Goal: Register for event/course

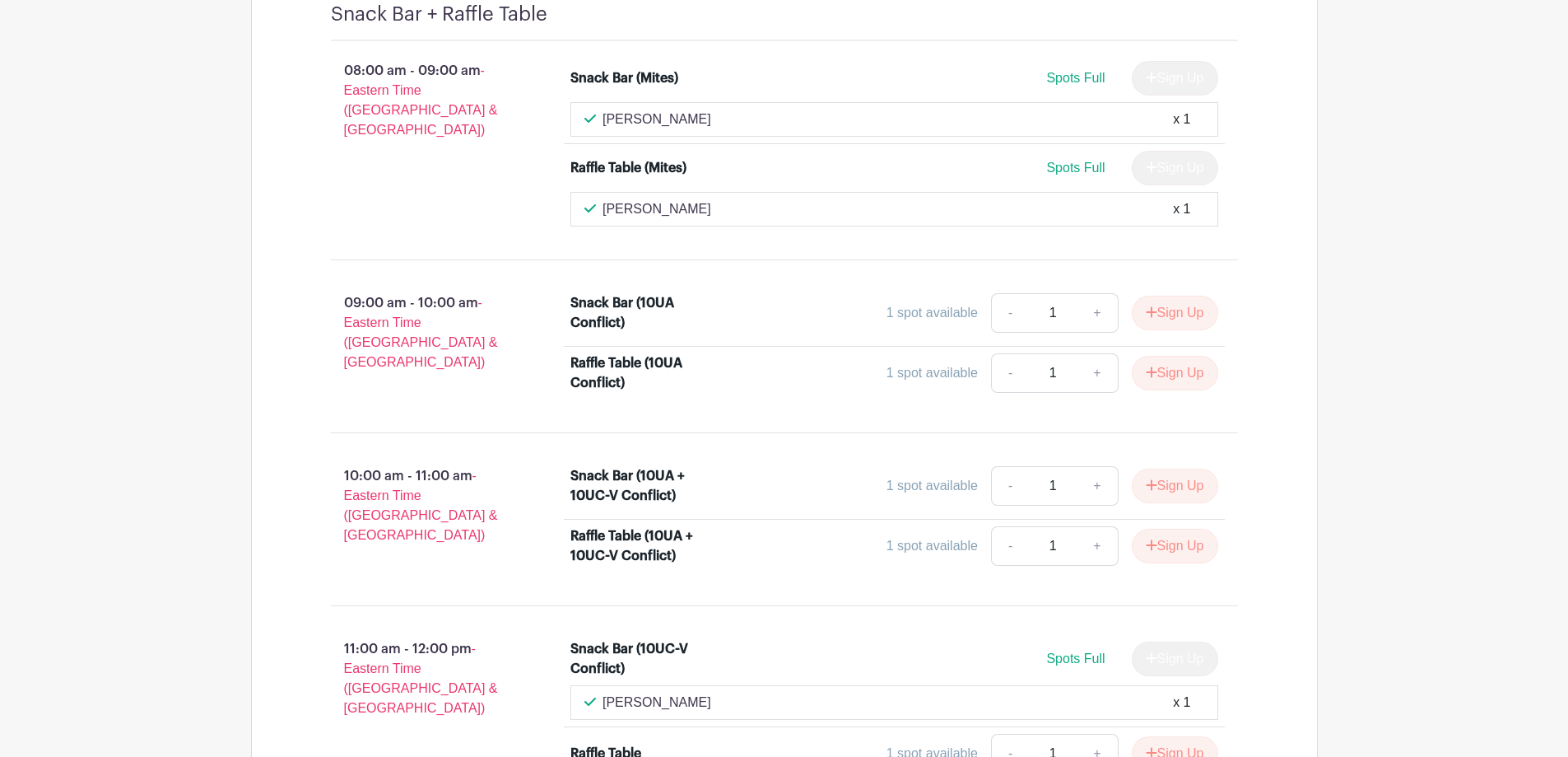
scroll to position [906, 0]
click at [1157, 311] on button "Sign Up" at bounding box center [1175, 310] width 86 height 34
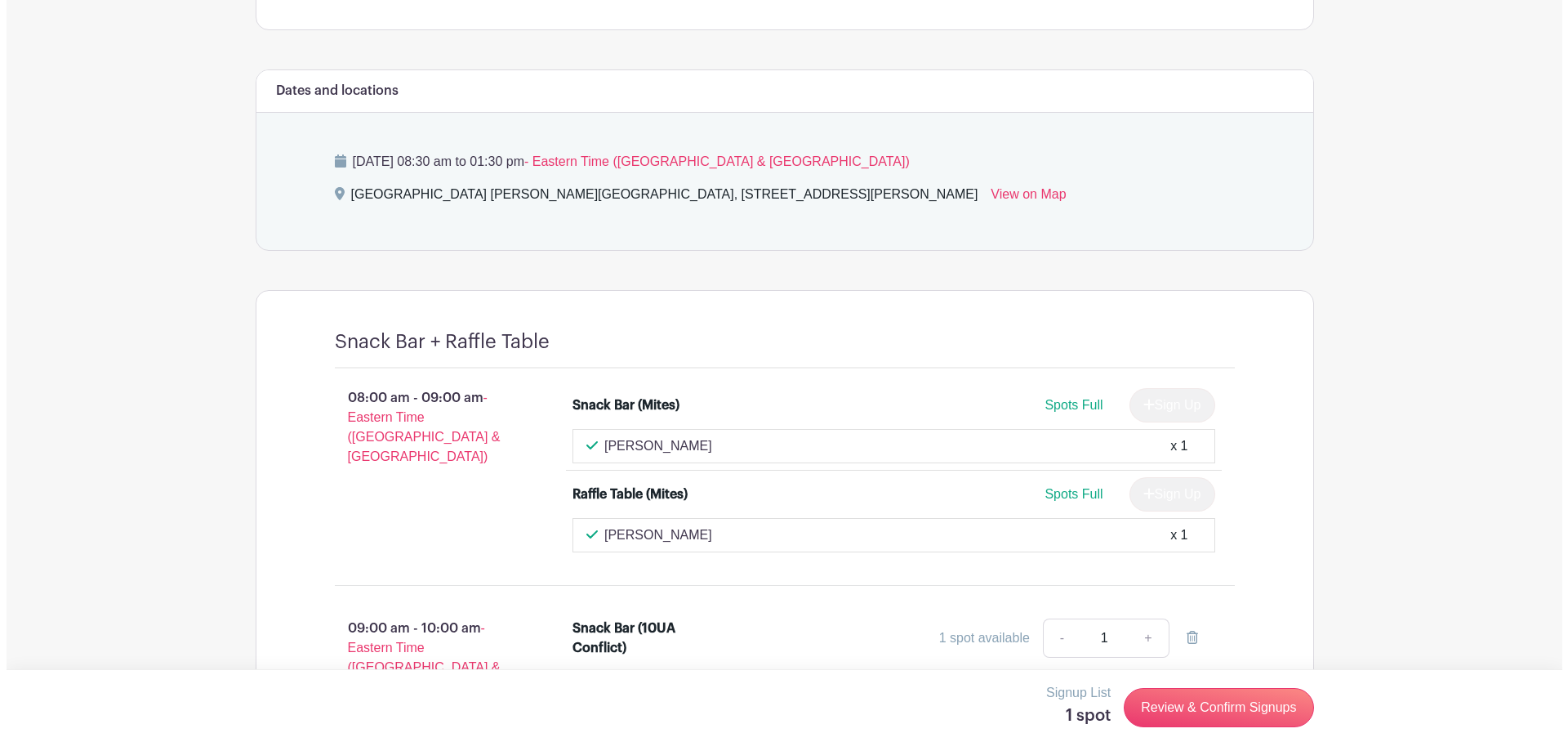
scroll to position [654, 0]
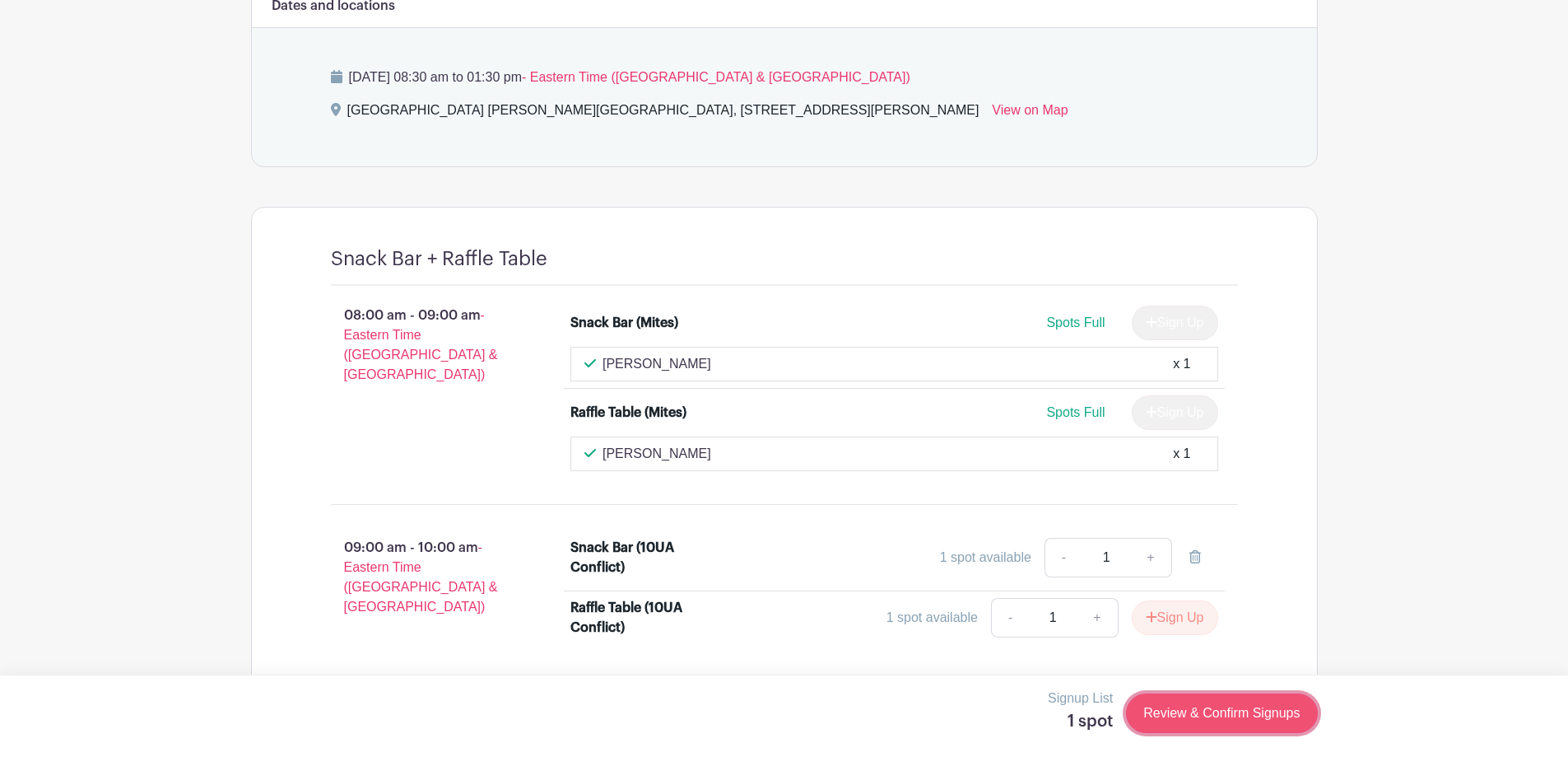
click at [1235, 719] on link "Review & Confirm Signups" at bounding box center [1221, 713] width 191 height 39
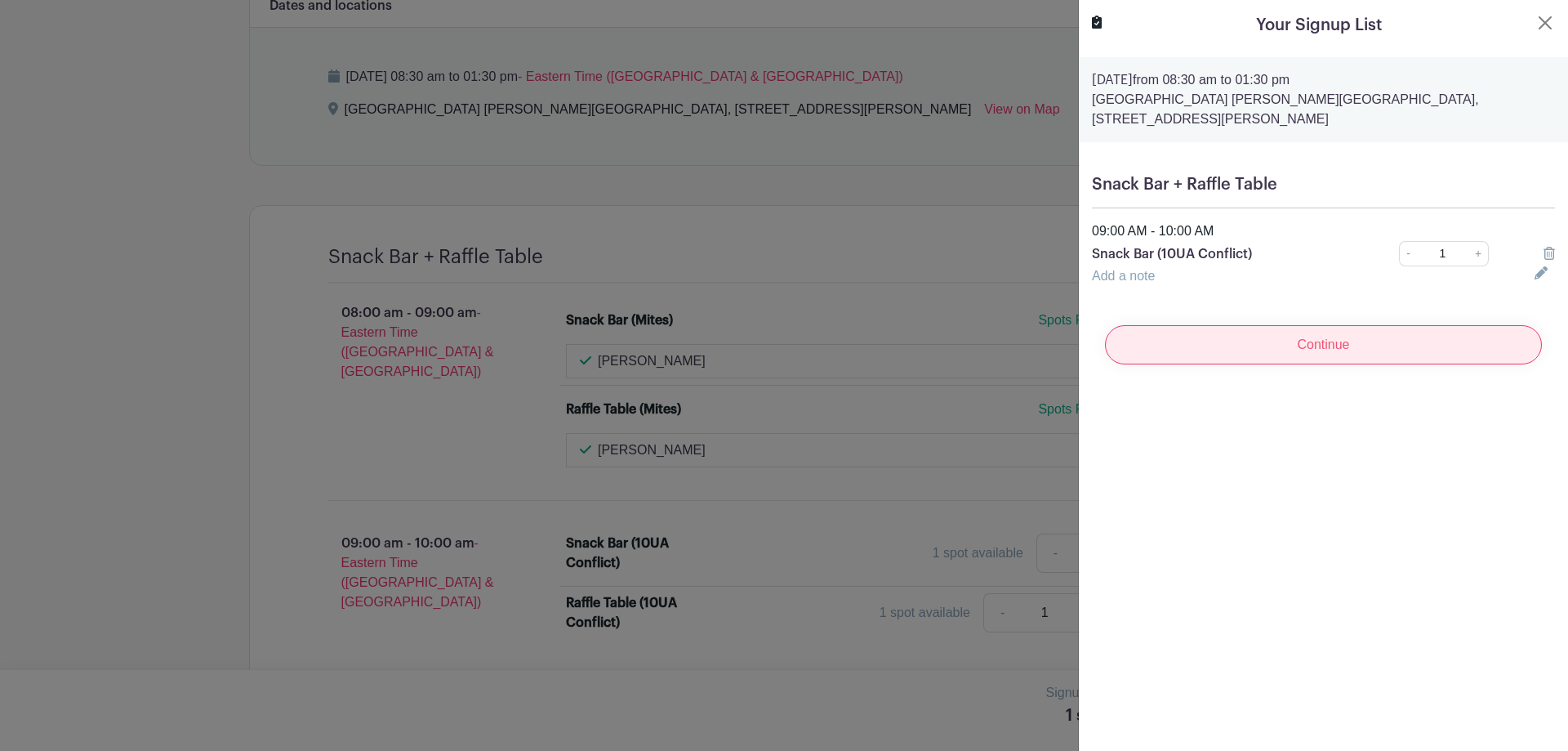
click at [1349, 342] on input "Continue" at bounding box center [1324, 345] width 437 height 39
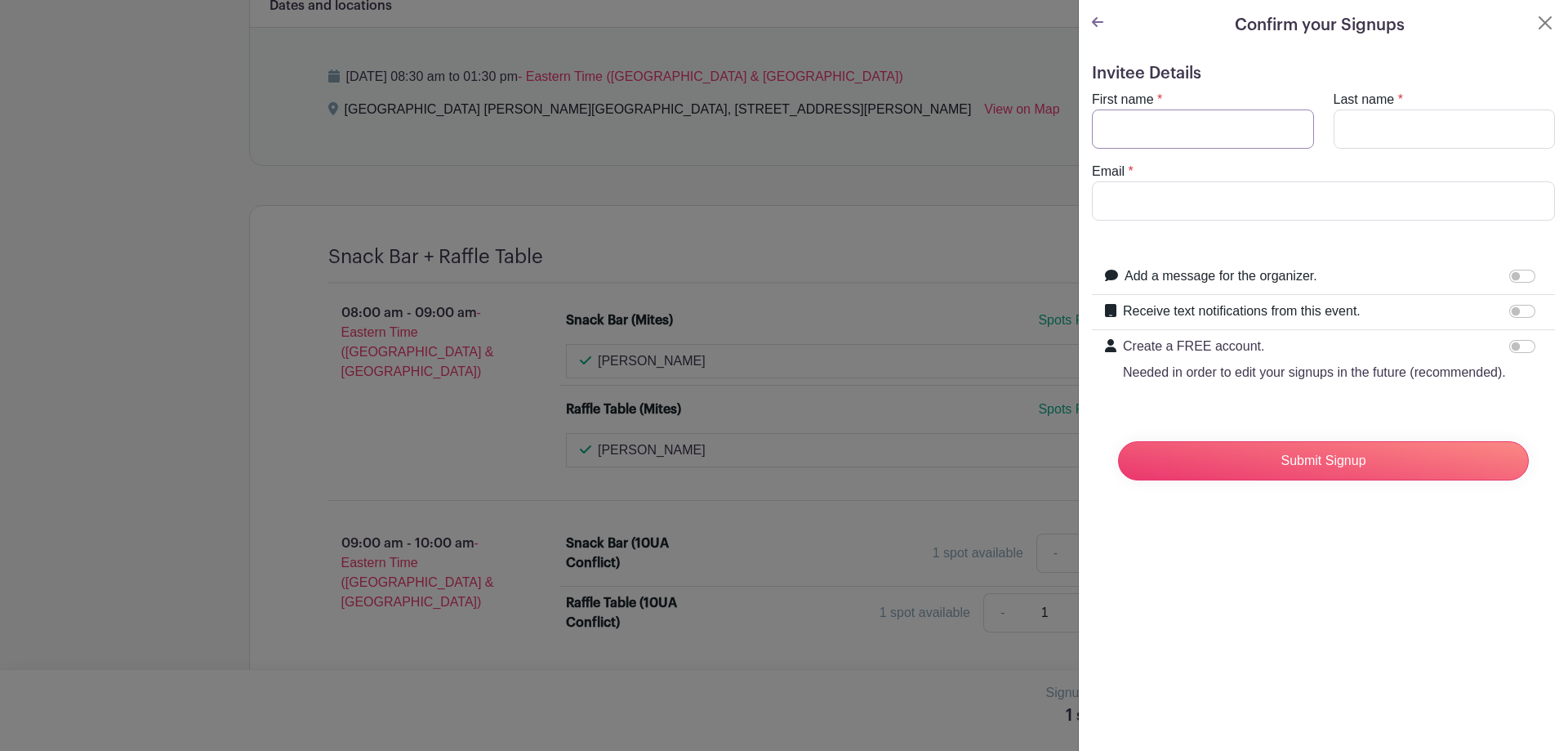
click at [1176, 127] on input "First name" at bounding box center [1203, 129] width 222 height 39
type input "Ashley"
type input "Rickson"
type input "ashleyarickson@gmail.com"
click at [1510, 312] on input "Receive text notifications from this event." at bounding box center [1522, 311] width 26 height 13
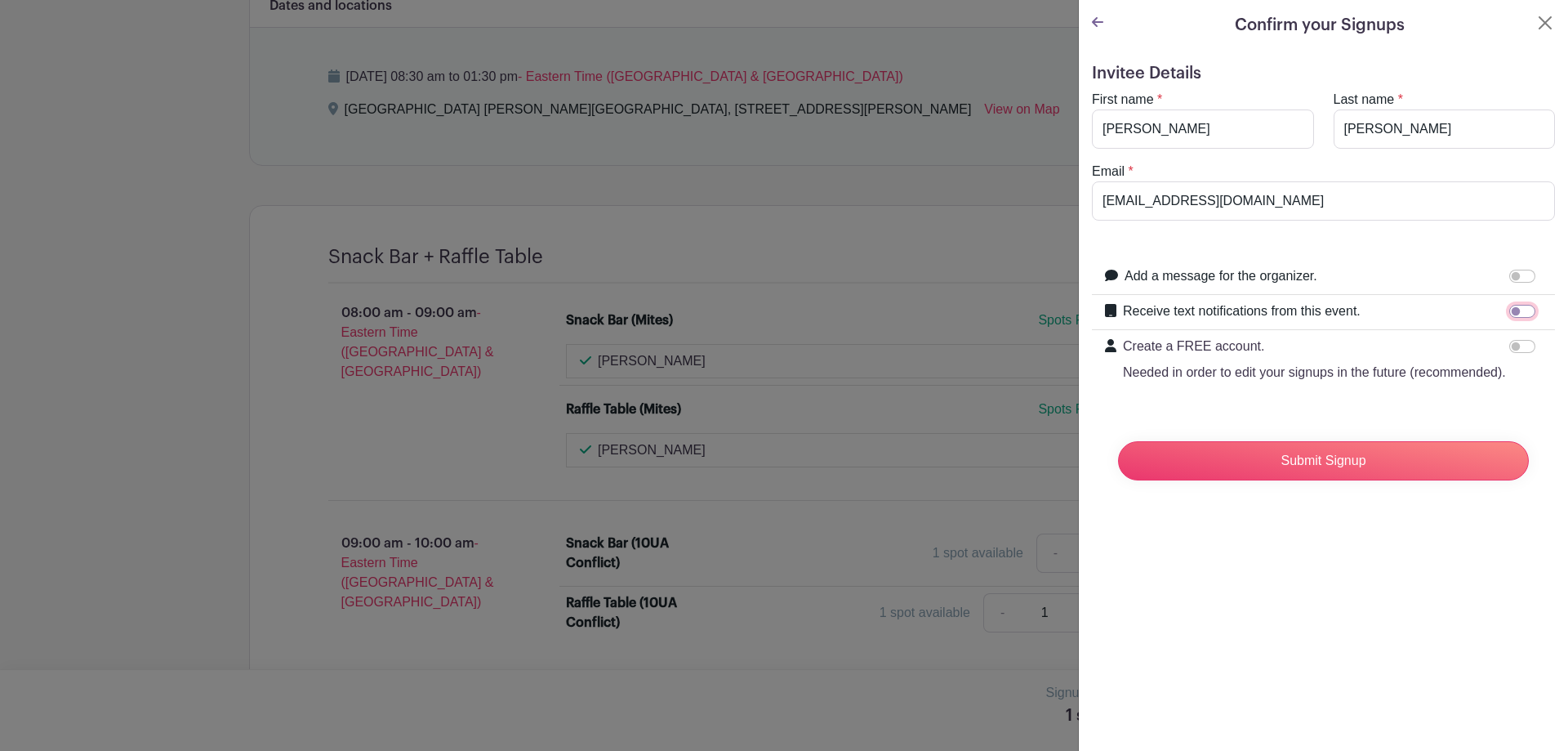
checkbox input "true"
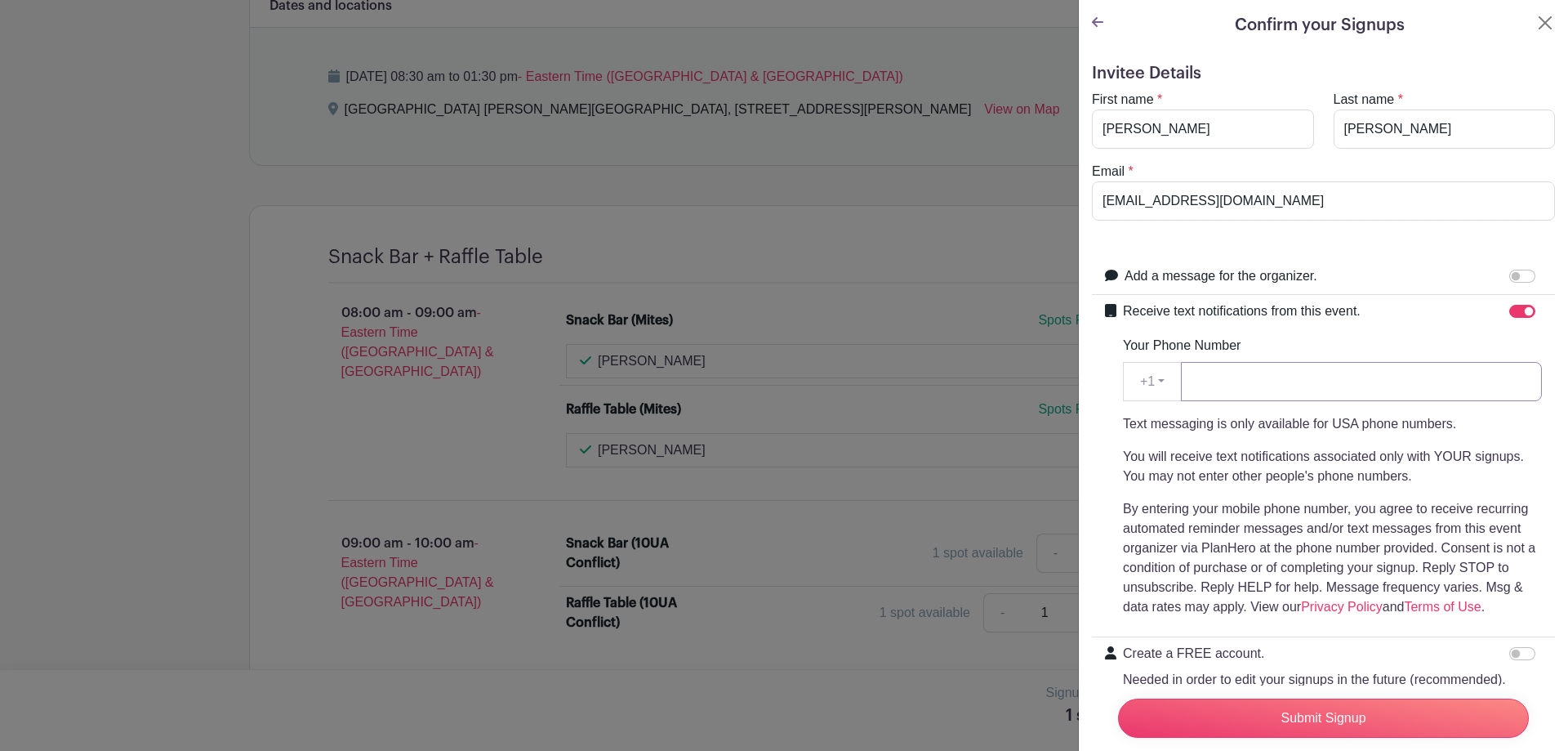
click at [1356, 393] on input "Your Phone Number" at bounding box center [1362, 382] width 361 height 39
type input "5185889906"
click at [1538, 430] on div "Receive text notifications from this event. Your Phone Number +1 +1 5185889906 …" at bounding box center [1324, 466] width 464 height 342
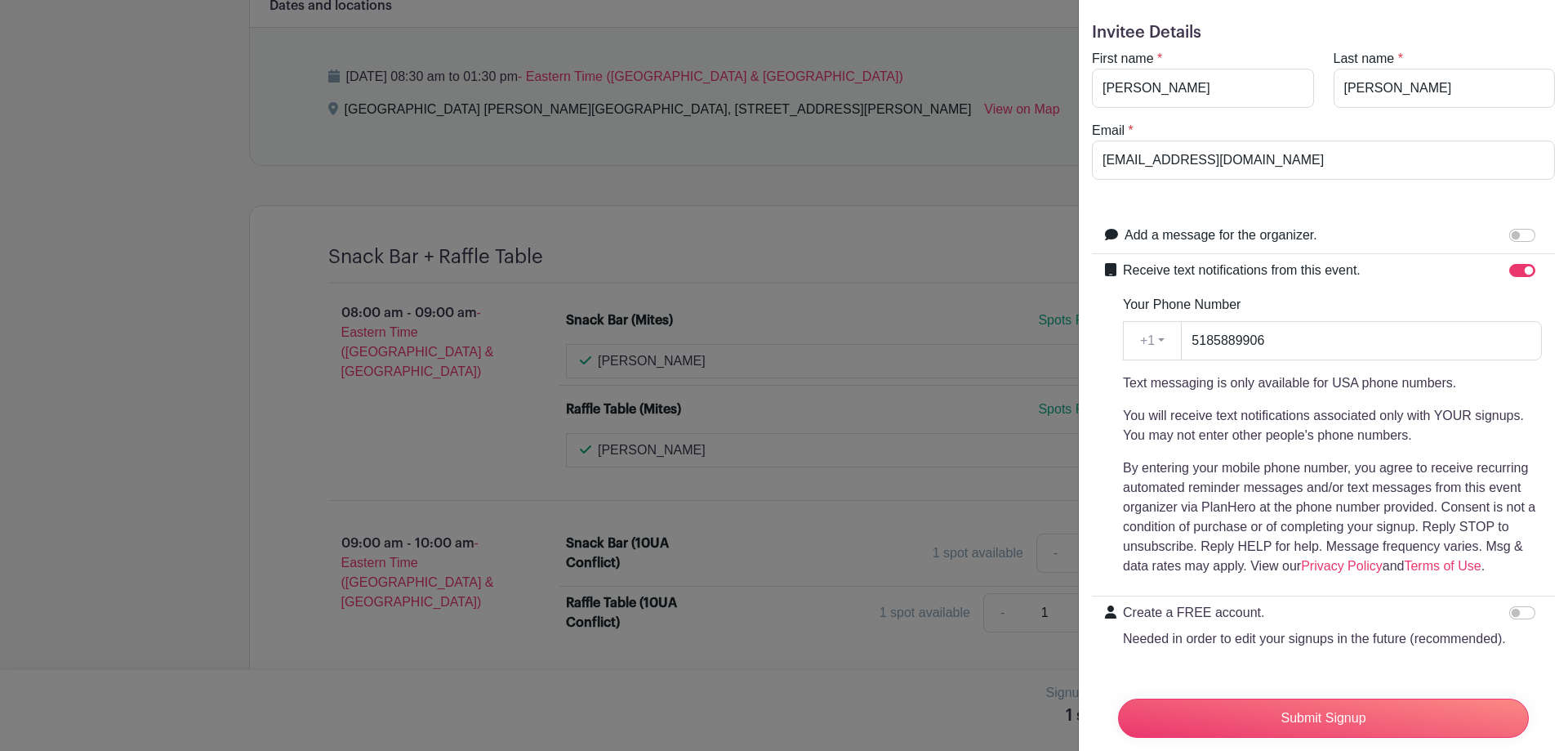
scroll to position [108, 0]
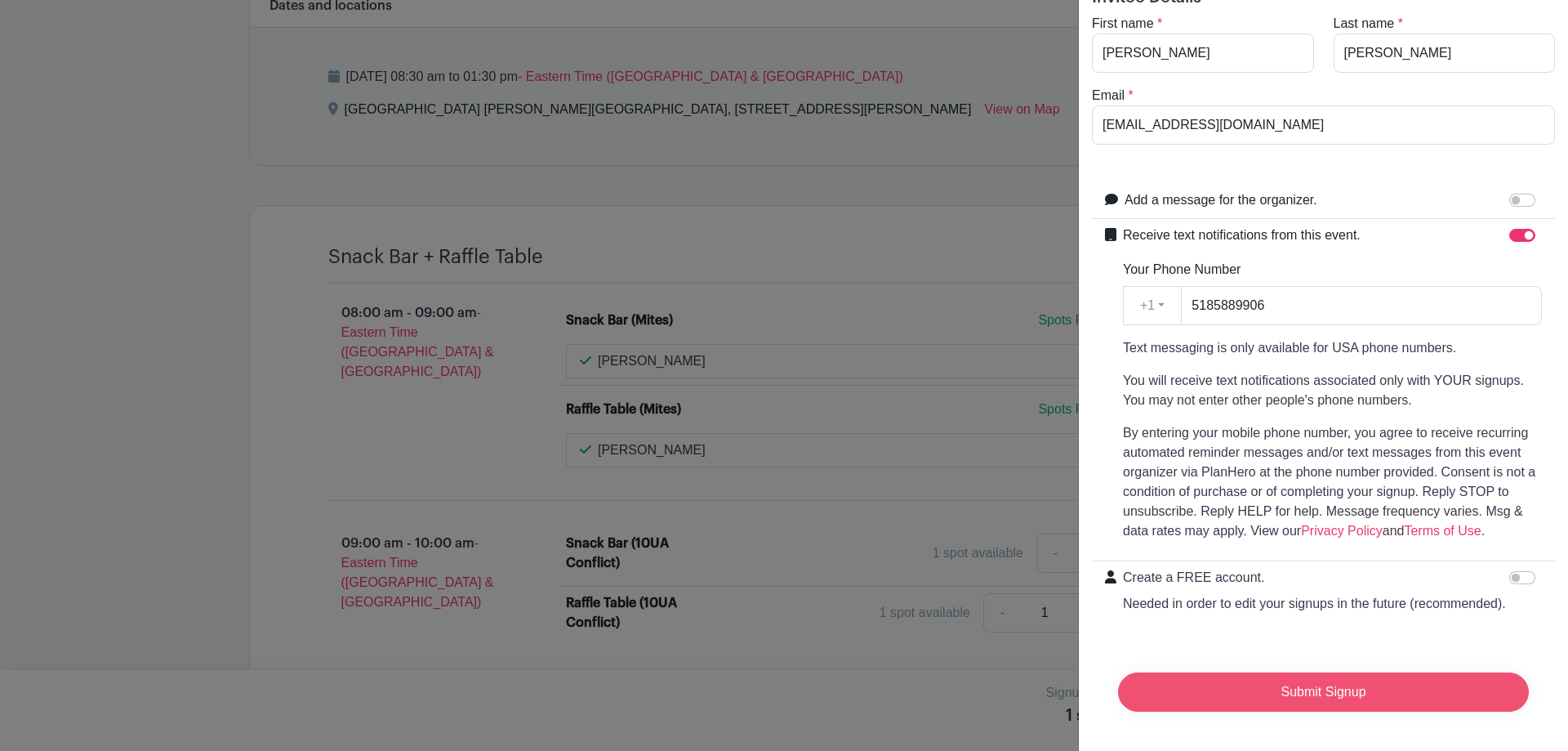
click at [1329, 684] on input "Submit Signup" at bounding box center [1324, 692] width 411 height 39
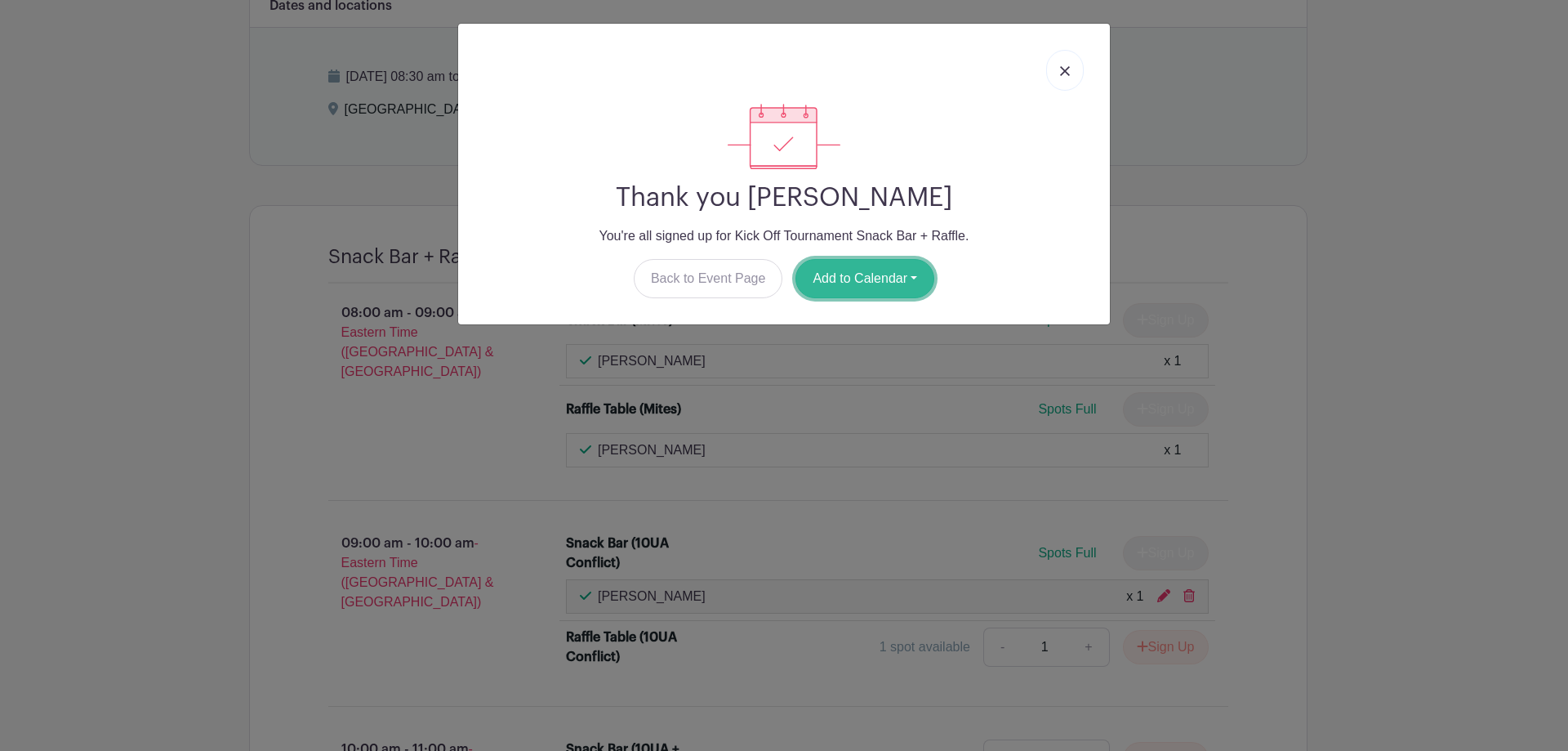
click at [899, 266] on button "Add to Calendar" at bounding box center [865, 279] width 139 height 39
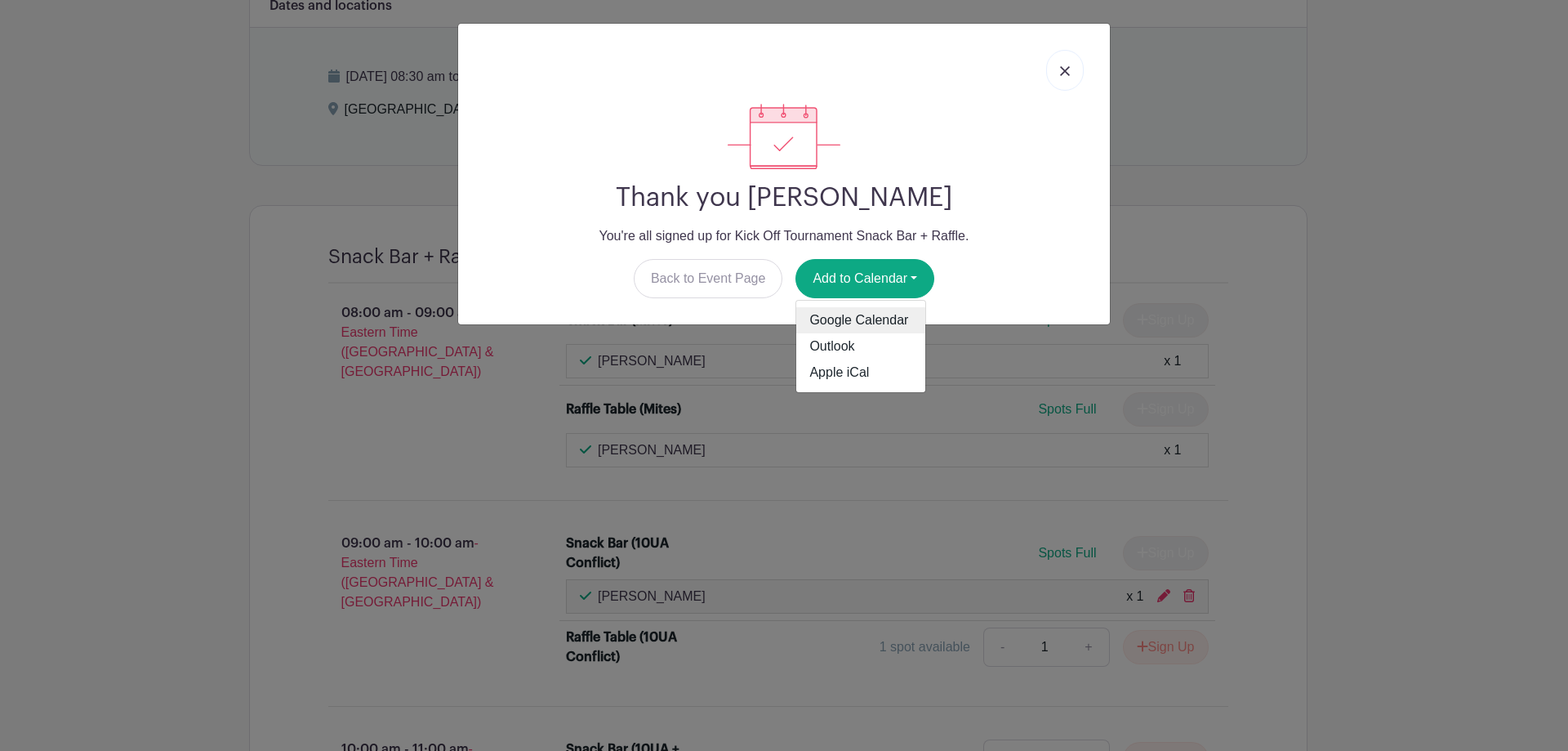
click at [890, 313] on link "Google Calendar" at bounding box center [861, 319] width 130 height 26
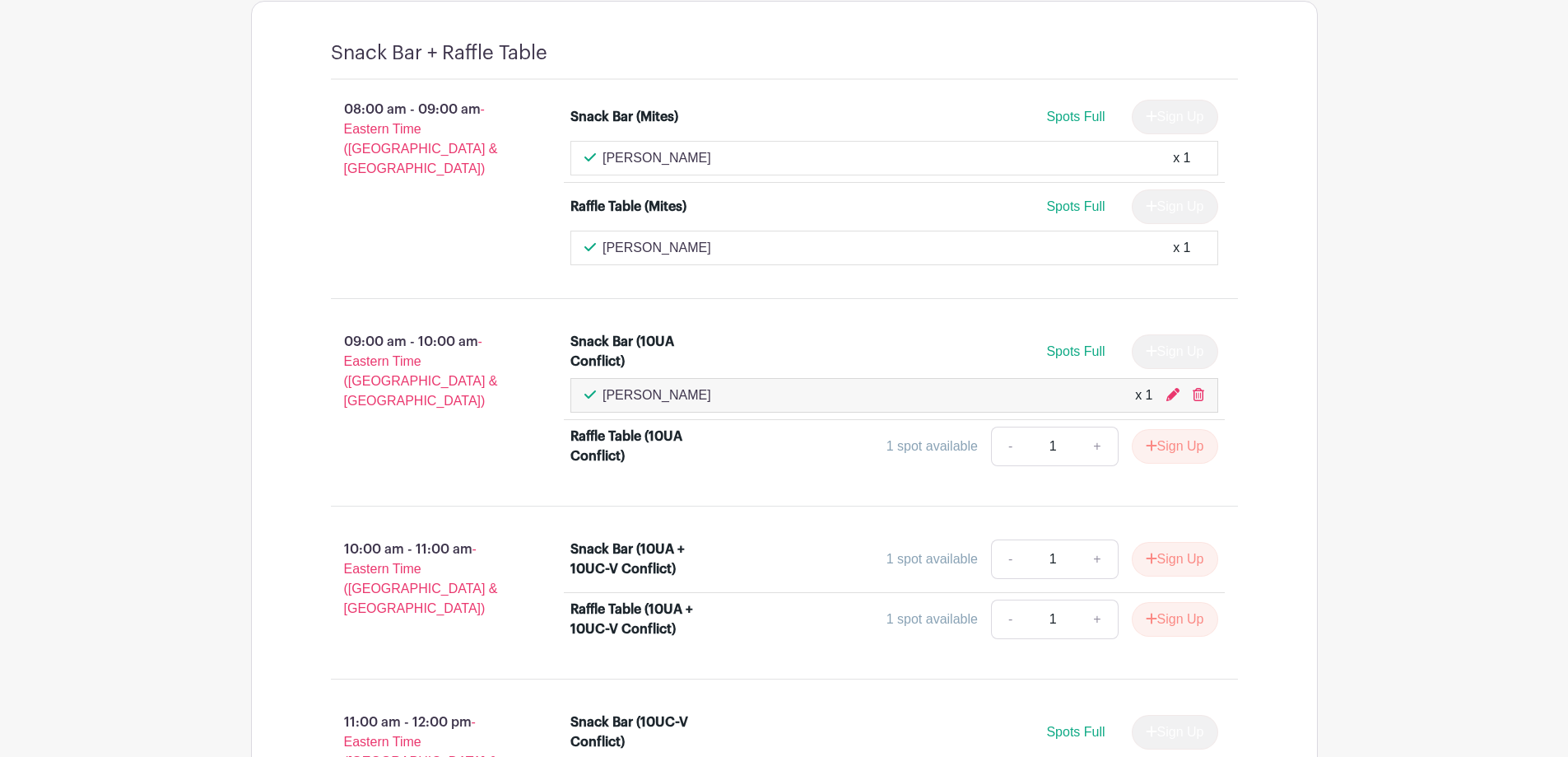
scroll to position [906, 0]
